Goal: Transaction & Acquisition: Obtain resource

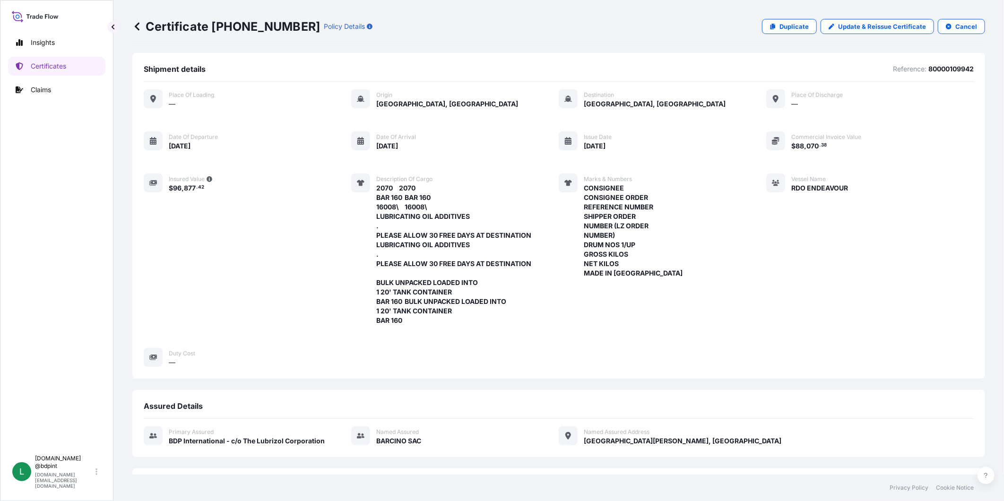
scroll to position [230, 0]
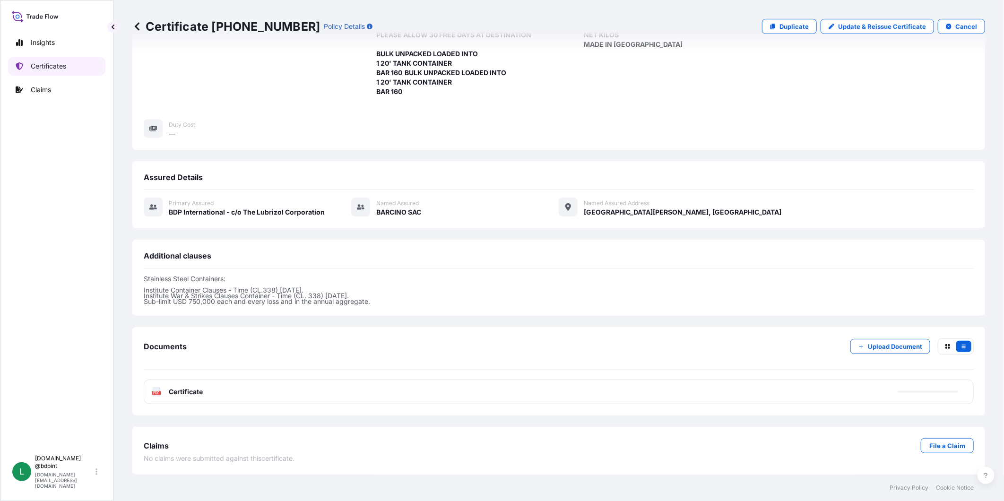
click at [63, 68] on p "Certificates" at bounding box center [48, 65] width 35 height 9
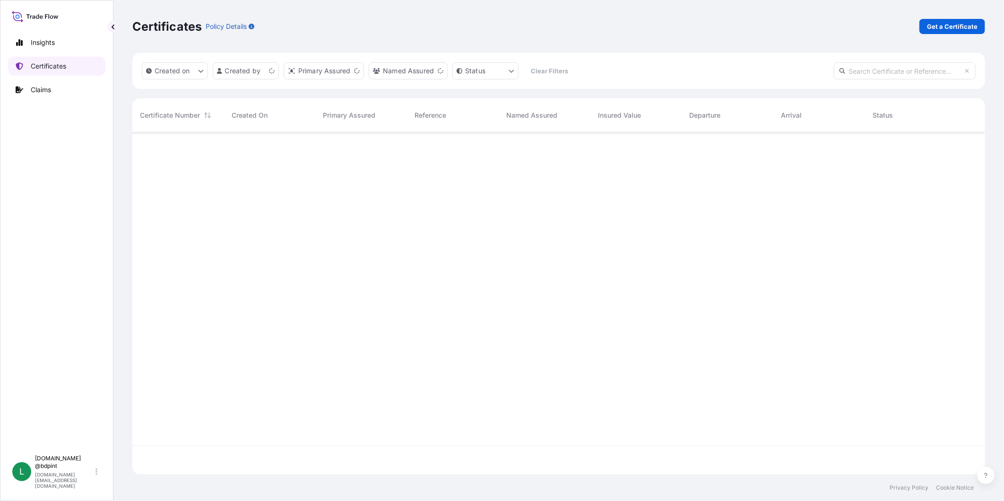
scroll to position [339, 845]
click at [939, 24] on p "Get a Certificate" at bounding box center [952, 26] width 51 height 9
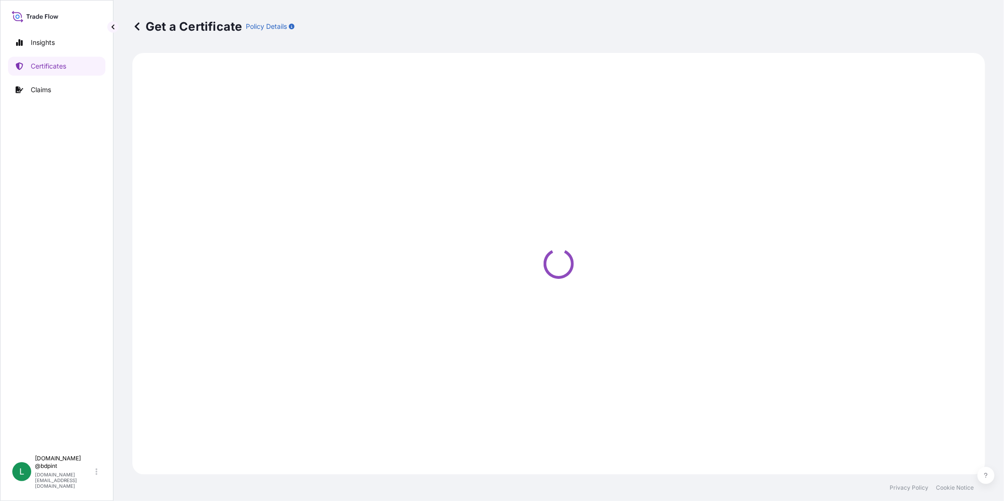
select select "Barge"
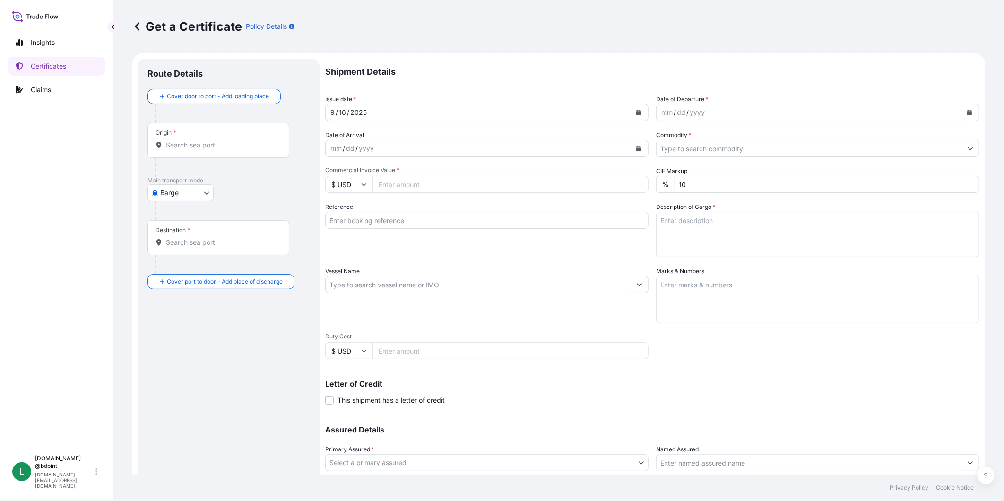
click at [631, 111] on button "Calendar" at bounding box center [638, 112] width 15 height 15
click at [361, 210] on div "15" at bounding box center [359, 209] width 17 height 17
click at [967, 111] on icon "Calendar" at bounding box center [969, 113] width 5 height 6
click at [775, 192] on div "13" at bounding box center [776, 191] width 17 height 17
click at [634, 151] on button "Calendar" at bounding box center [638, 148] width 15 height 15
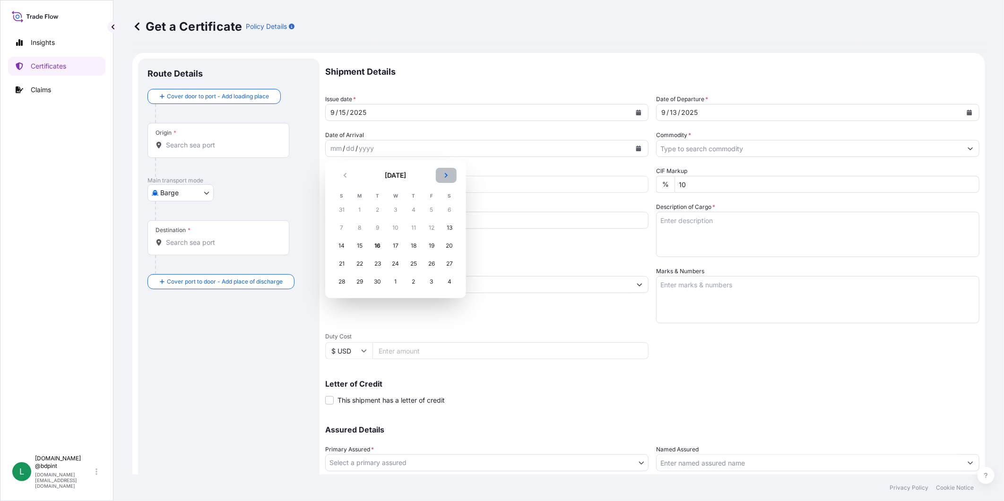
click at [445, 175] on icon "Next" at bounding box center [446, 176] width 6 height 6
click at [341, 244] on div "12" at bounding box center [341, 245] width 17 height 17
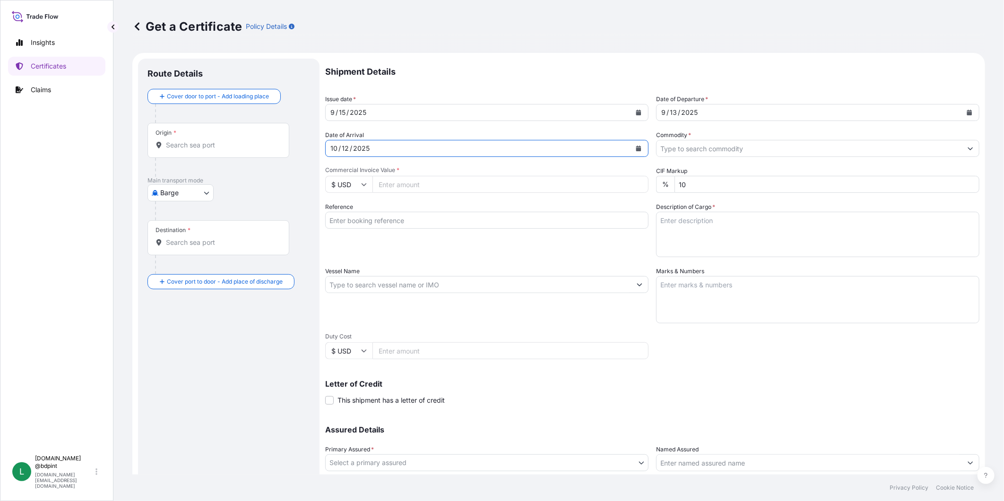
click at [740, 156] on div at bounding box center [817, 148] width 323 height 17
click at [741, 152] on input "Commodity *" at bounding box center [809, 148] width 305 height 17
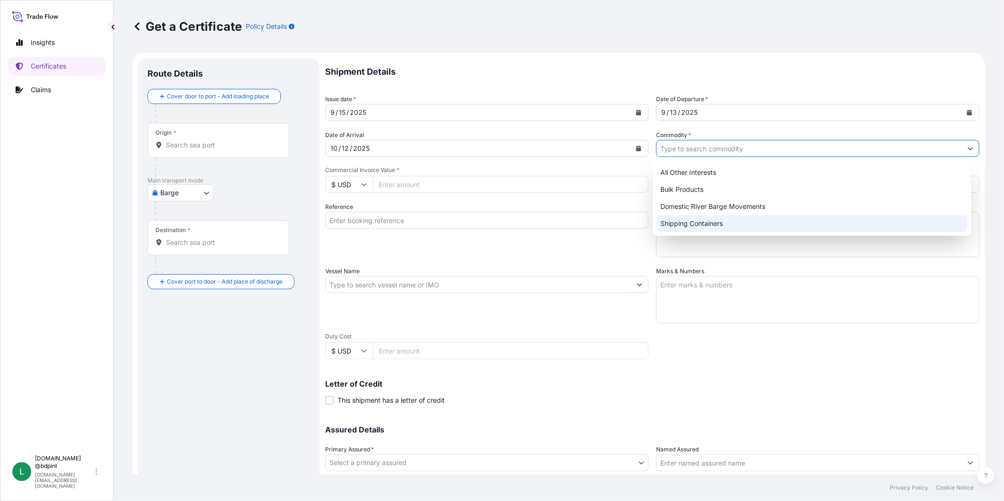
click at [698, 224] on div "Shipping Containers" at bounding box center [812, 223] width 311 height 17
type input "Shipping Containers"
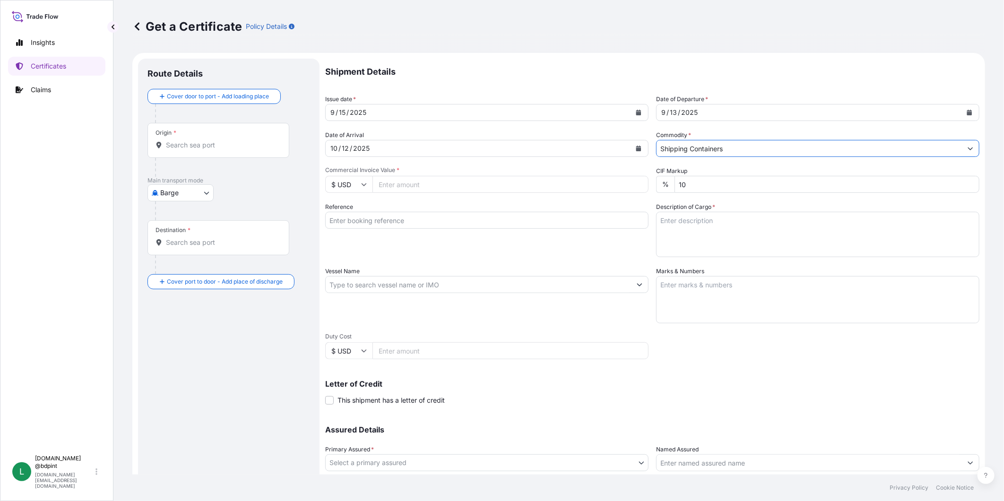
click at [494, 186] on input "Commercial Invoice Value *" at bounding box center [511, 184] width 276 height 17
type input "64120.90"
click at [412, 225] on input "Reference" at bounding box center [486, 220] width 323 height 17
paste input "80000109620"
type input "80000109620"
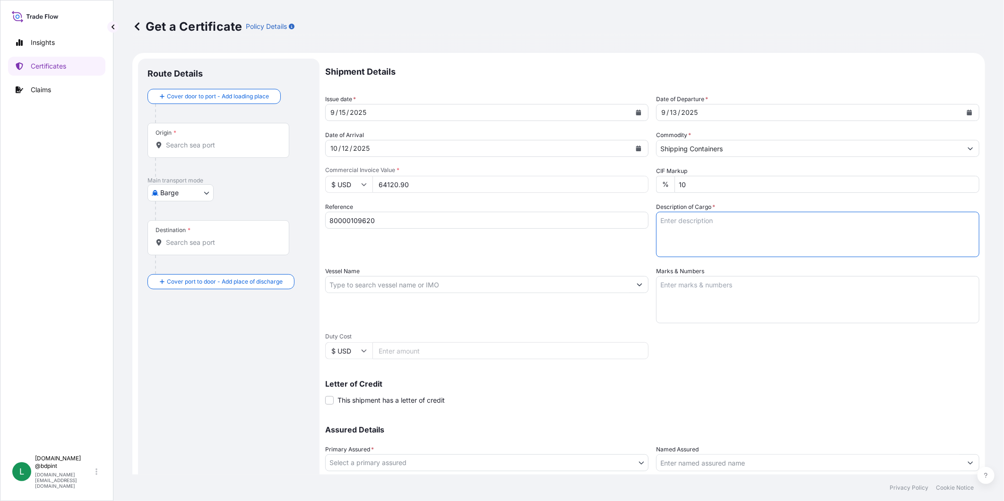
click at [746, 228] on textarea "Description of Cargo *" at bounding box center [817, 234] width 323 height 45
paste textarea "PRODUCT 157.42, STD BLACK & YELLOW 157.42\260 RAW MATERIALS FOR ADDITIVES . 72 …"
type textarea "PRODUCT 157.42, STD BLACK & YELLOW 157.42\260 RAW MATERIALS FOR ADDITIVES . 72 …"
click at [460, 287] on input "Vessel Name" at bounding box center [478, 284] width 305 height 17
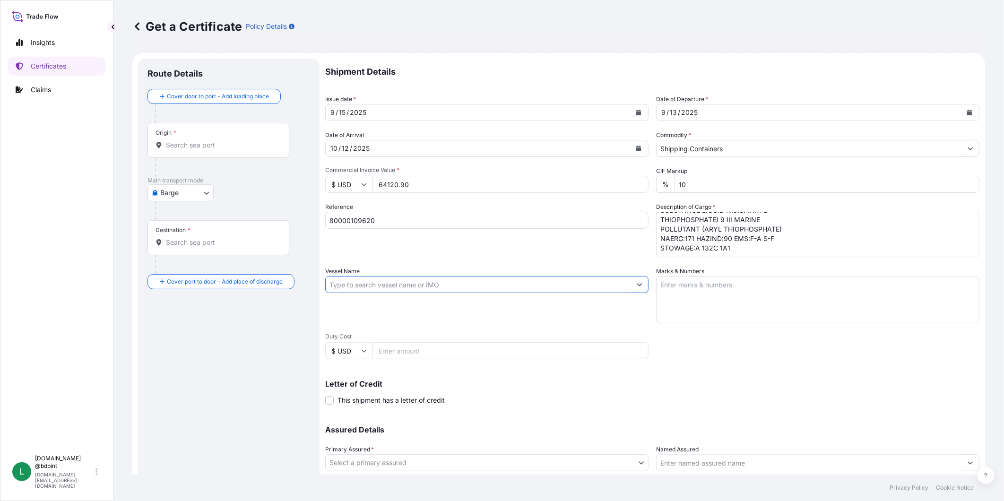
paste input "[PERSON_NAME]"
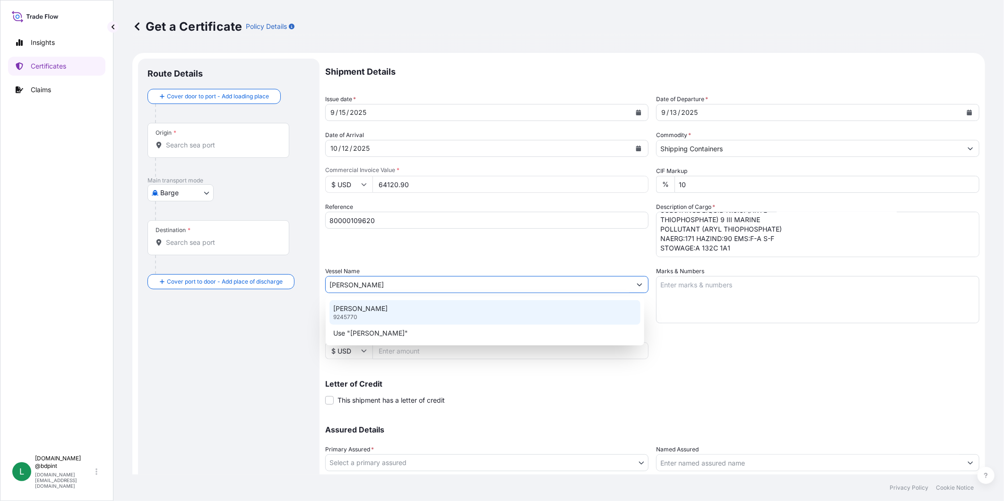
click at [459, 315] on div "[PERSON_NAME] 9245770" at bounding box center [485, 312] width 311 height 25
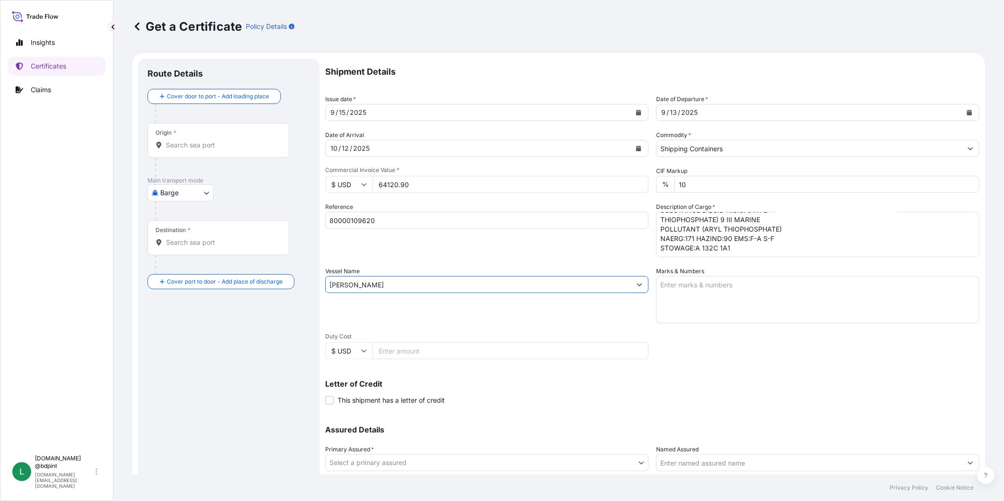
type input "[PERSON_NAME]"
click at [776, 305] on textarea "Marks & Numbers" at bounding box center [817, 299] width 323 height 47
paste textarea "CONSIGNEE CONSIGNEE ORDER NUMBER PORT OF DISCHARGE - JEDDAH DRUM NO'S 1/UP GROS…"
type textarea "CONSIGNEE CONSIGNEE ORDER NUMBER PORT OF DISCHARGE - JEDDAH DRUM NO'S 1/UP GROS…"
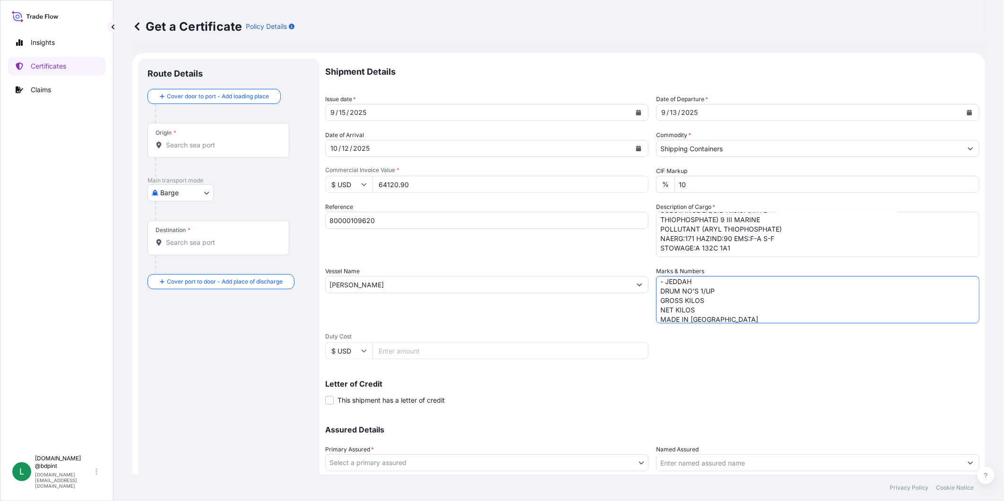
click at [482, 455] on body "Insights Certificates Claims L [DOMAIN_NAME] @bdpint [DOMAIN_NAME][EMAIL_ADDRES…" at bounding box center [502, 250] width 1004 height 501
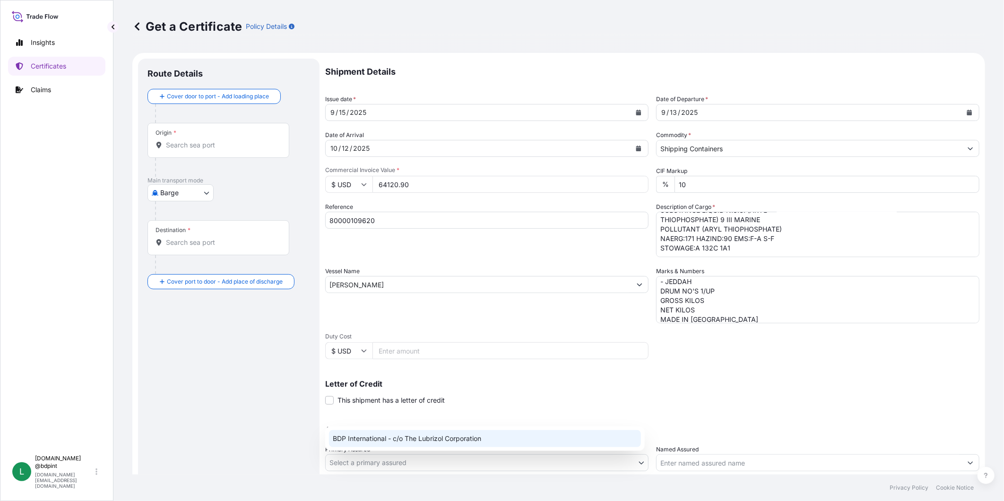
click at [442, 432] on div "BDP International - c/o The Lubrizol Corporation" at bounding box center [485, 438] width 312 height 17
select select "31972"
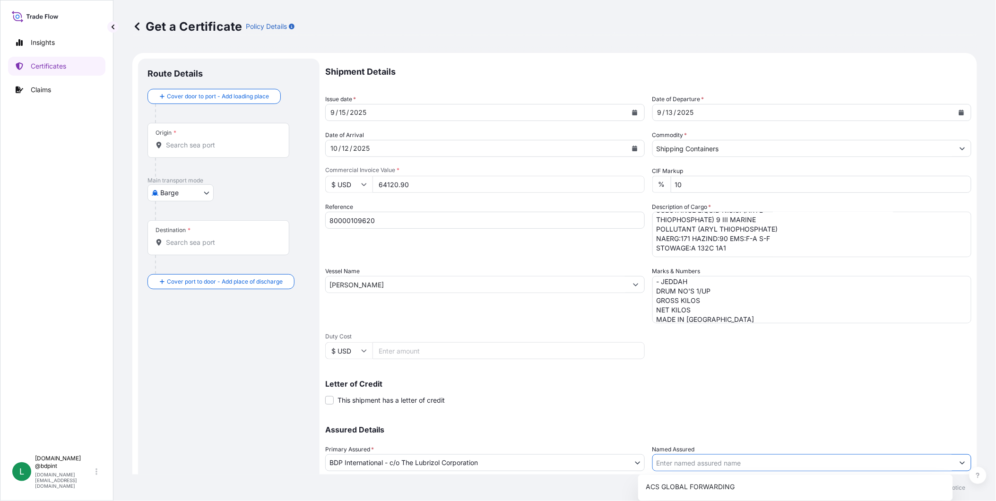
click at [692, 464] on input "Named Assured" at bounding box center [804, 462] width 302 height 17
paste input "LUBRIZOL TRANSARABIAN COMPANY LIMITED"
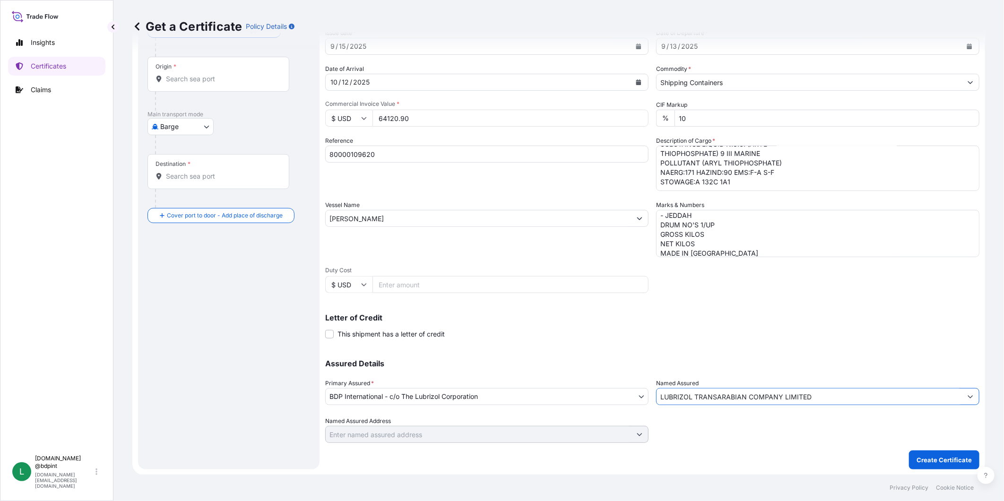
click at [807, 398] on input "LUBRIZOL TRANSARABIAN COMPANY LIMITED" at bounding box center [809, 396] width 305 height 17
drag, startPoint x: 826, startPoint y: 400, endPoint x: 686, endPoint y: 407, distance: 139.7
click at [687, 407] on div "Assured Details Primary Assured * BDP International - c/o The Lubrizol Corporat…" at bounding box center [652, 395] width 654 height 95
type input "LUBRIZOL TRANSARABIAN COMPANY LIMITED"
click at [731, 448] on div "Shipment Details Issue date * [DATE] Date of Departure * [DATE] Date of Arrival…" at bounding box center [652, 230] width 654 height 477
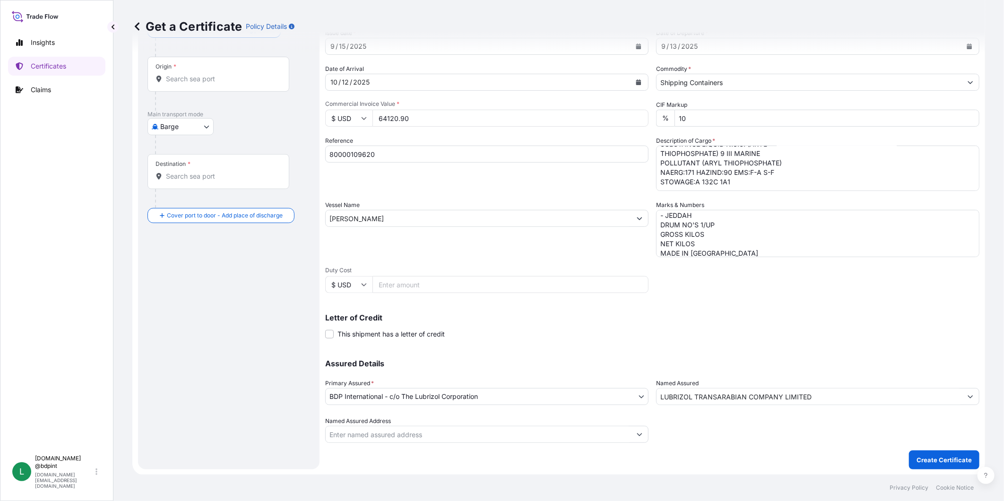
click at [732, 401] on input "LUBRIZOL TRANSARABIAN COMPANY LIMITED" at bounding box center [809, 396] width 305 height 17
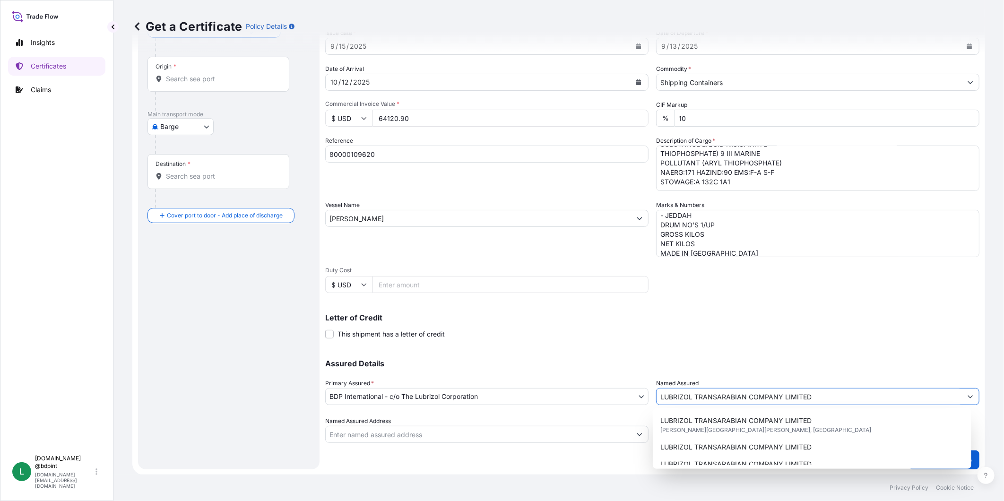
click at [732, 401] on input "LUBRIZOL TRANSARABIAN COMPANY LIMITED" at bounding box center [809, 396] width 305 height 17
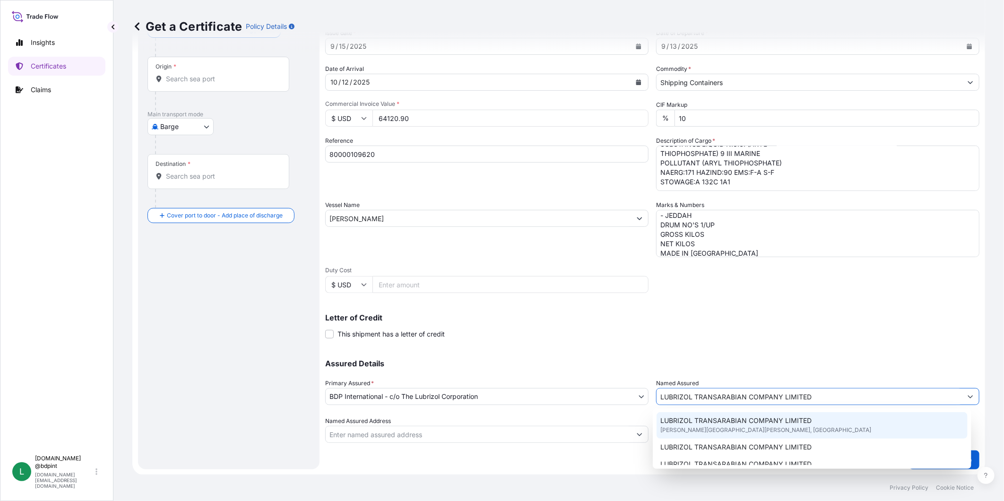
click at [748, 426] on span "[PERSON_NAME][GEOGRAPHIC_DATA][PERSON_NAME], [GEOGRAPHIC_DATA]" at bounding box center [766, 430] width 211 height 9
type input "[PERSON_NAME], Yanbu [PERSON_NAME] [GEOGRAPHIC_DATA]"
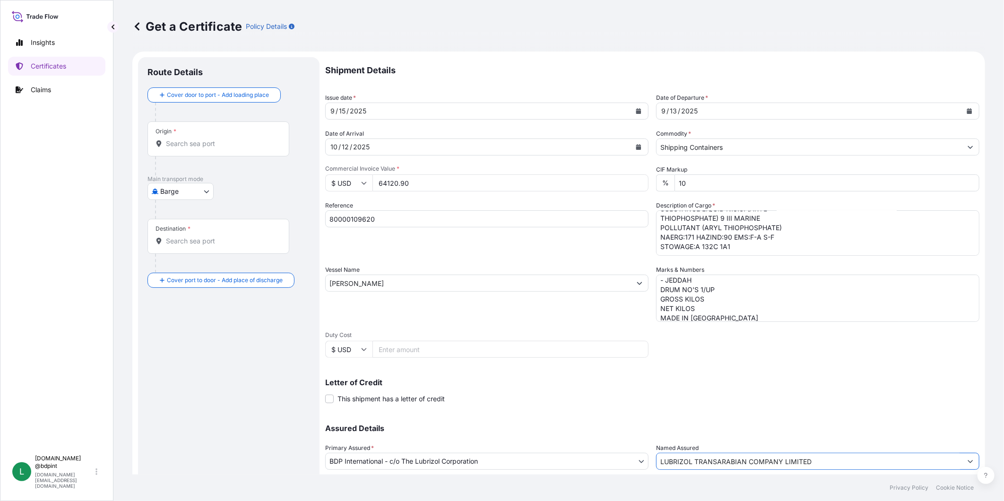
scroll to position [0, 0]
click at [194, 184] on body "15 options available. Insights Certificates Claims L [DOMAIN_NAME] @bdpint [DOM…" at bounding box center [502, 250] width 1004 height 501
click at [183, 271] on span "Ocean Vessel" at bounding box center [186, 268] width 42 height 9
select select "Ocean Vessel"
click at [198, 143] on div "Origin *" at bounding box center [219, 144] width 142 height 35
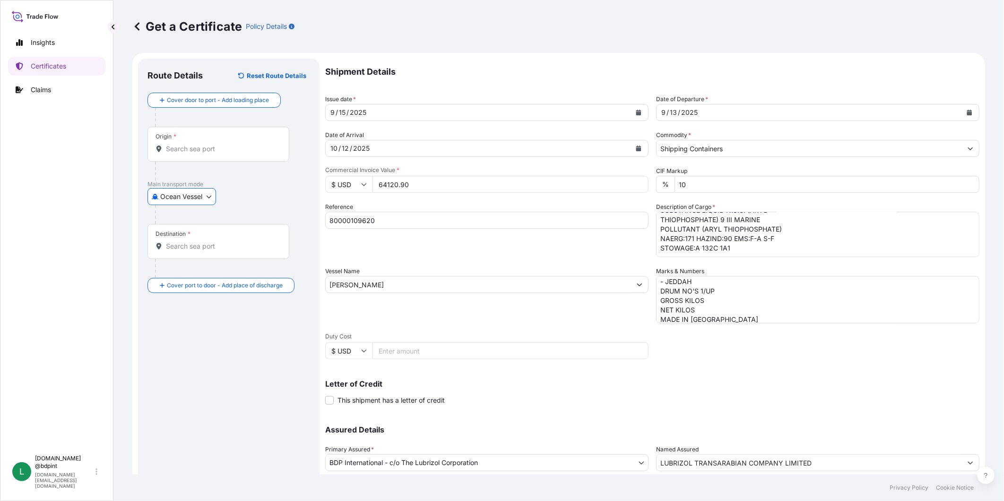
click at [198, 144] on input "Origin *" at bounding box center [222, 148] width 112 height 9
paste input "[GEOGRAPHIC_DATA], [GEOGRAPHIC_DATA]"
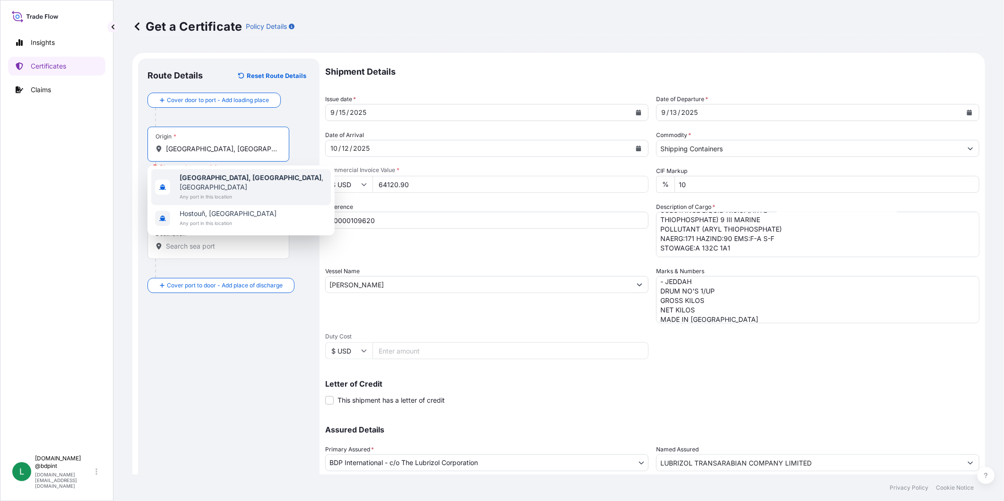
click at [215, 182] on span "[GEOGRAPHIC_DATA], [GEOGRAPHIC_DATA] , [GEOGRAPHIC_DATA]" at bounding box center [254, 182] width 148 height 19
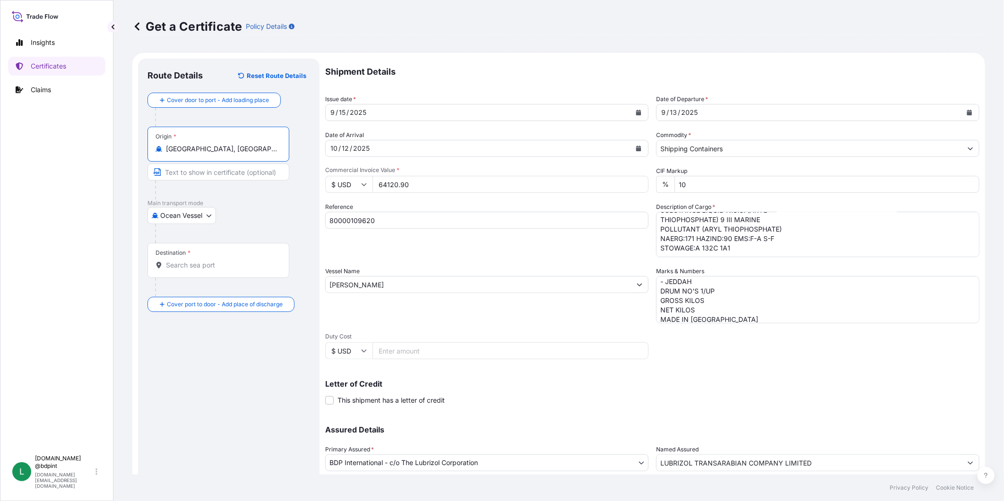
type input "[GEOGRAPHIC_DATA], [GEOGRAPHIC_DATA], [GEOGRAPHIC_DATA]"
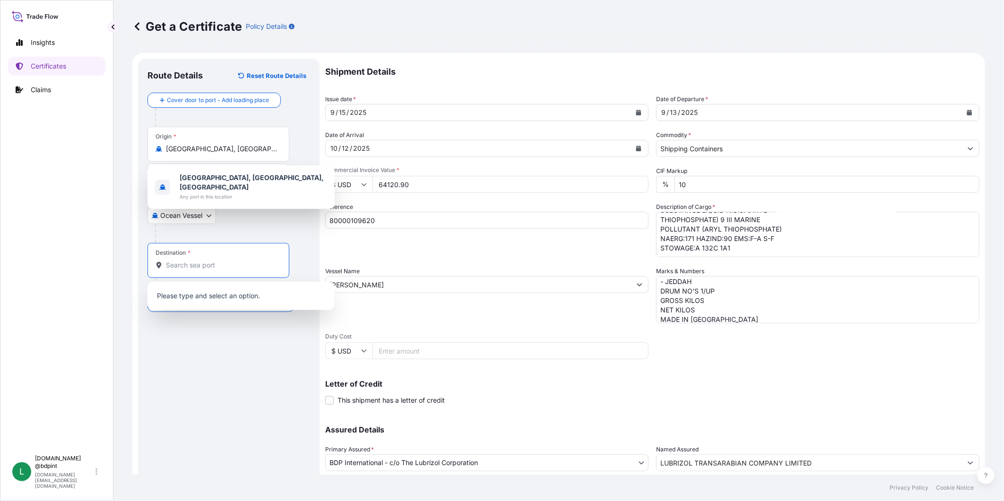
click at [216, 261] on input "Destination *" at bounding box center [222, 265] width 112 height 9
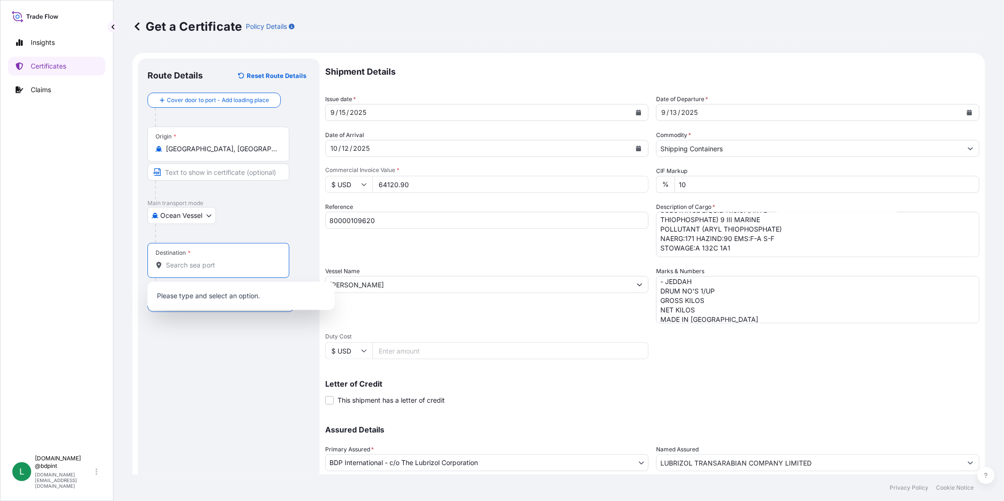
paste input "JEDDAH, [GEOGRAPHIC_DATA]"
click at [249, 290] on div "[GEOGRAPHIC_DATA] [GEOGRAPHIC_DATA] Any port in this location" at bounding box center [241, 299] width 180 height 26
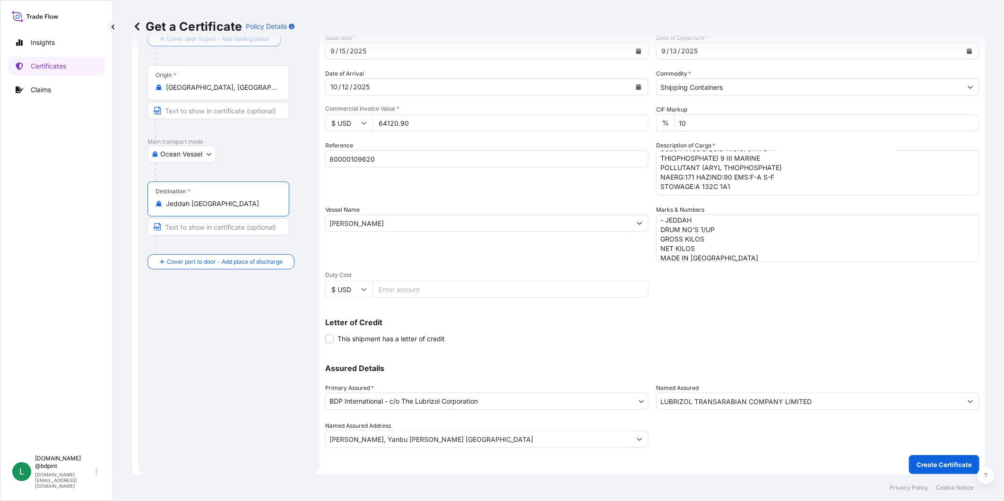
scroll to position [66, 0]
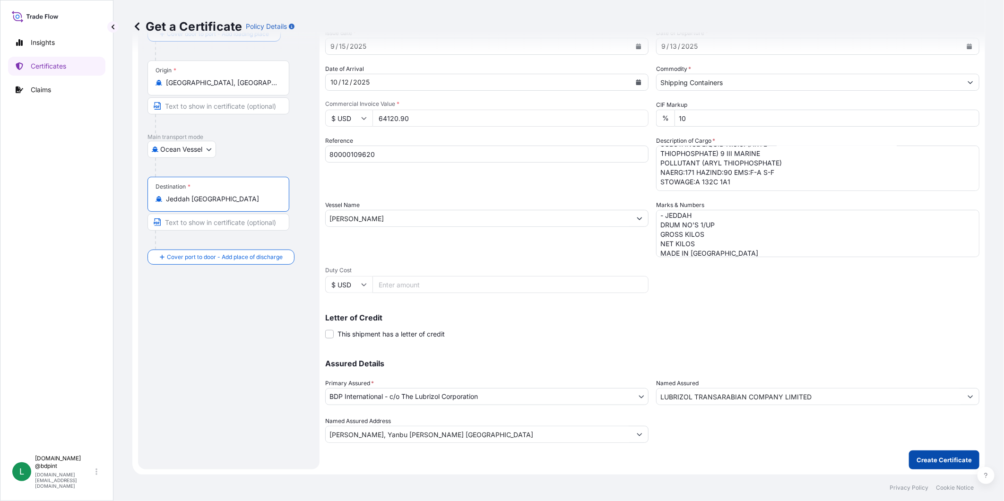
type input "Jeddah [GEOGRAPHIC_DATA]"
click at [944, 459] on p "Create Certificate" at bounding box center [944, 459] width 55 height 9
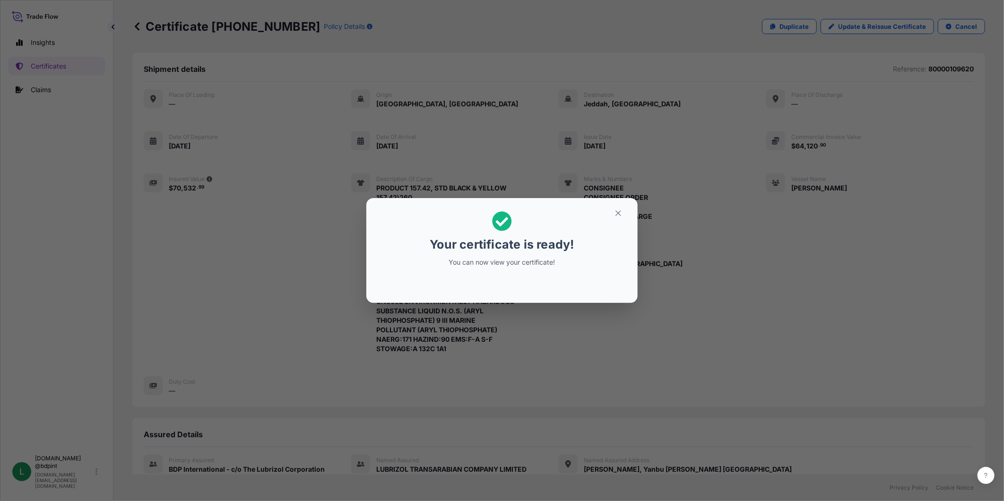
click at [744, 266] on div "Your certificate is ready! You can now view your certificate!" at bounding box center [502, 250] width 1004 height 501
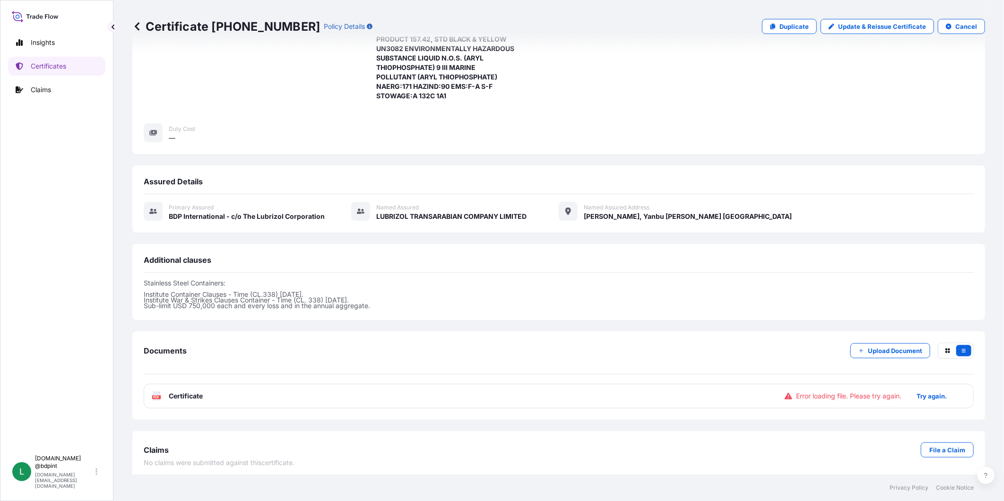
scroll to position [258, 0]
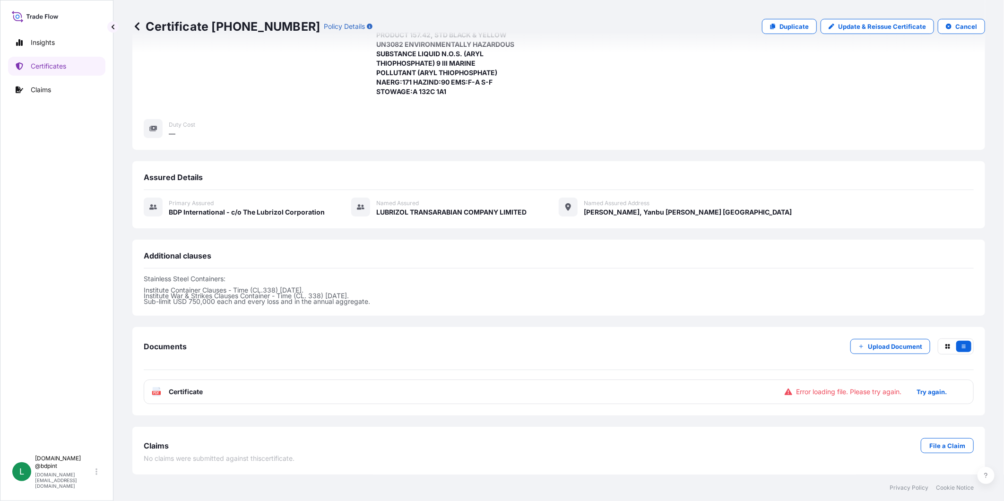
click at [237, 389] on div "PDF Certificate Error loading file. Please try again. Try again." at bounding box center [559, 392] width 830 height 25
click at [187, 389] on span "Certificate" at bounding box center [186, 391] width 34 height 9
click at [918, 392] on p "Try again." at bounding box center [932, 391] width 30 height 9
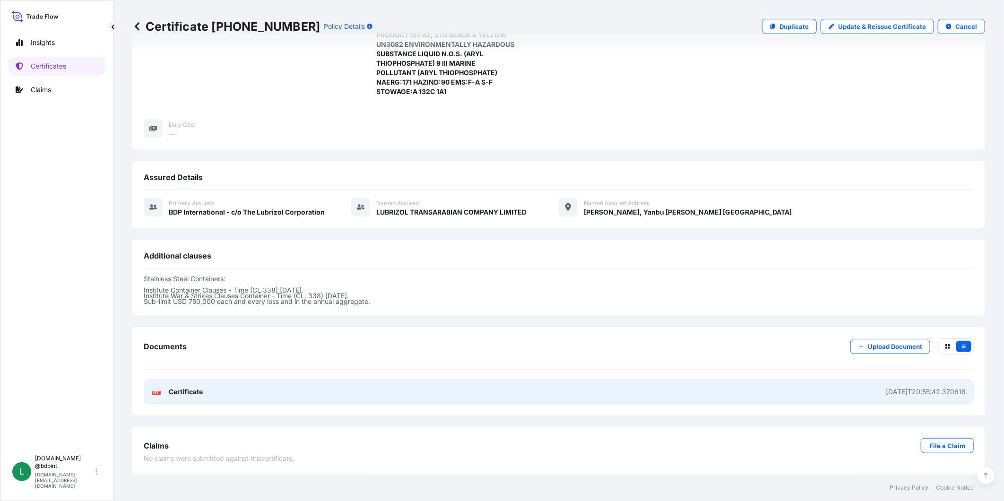
click at [504, 399] on link "PDF Certificate [DATE]T20:55:42.370618" at bounding box center [559, 392] width 830 height 25
